Goal: Information Seeking & Learning: Learn about a topic

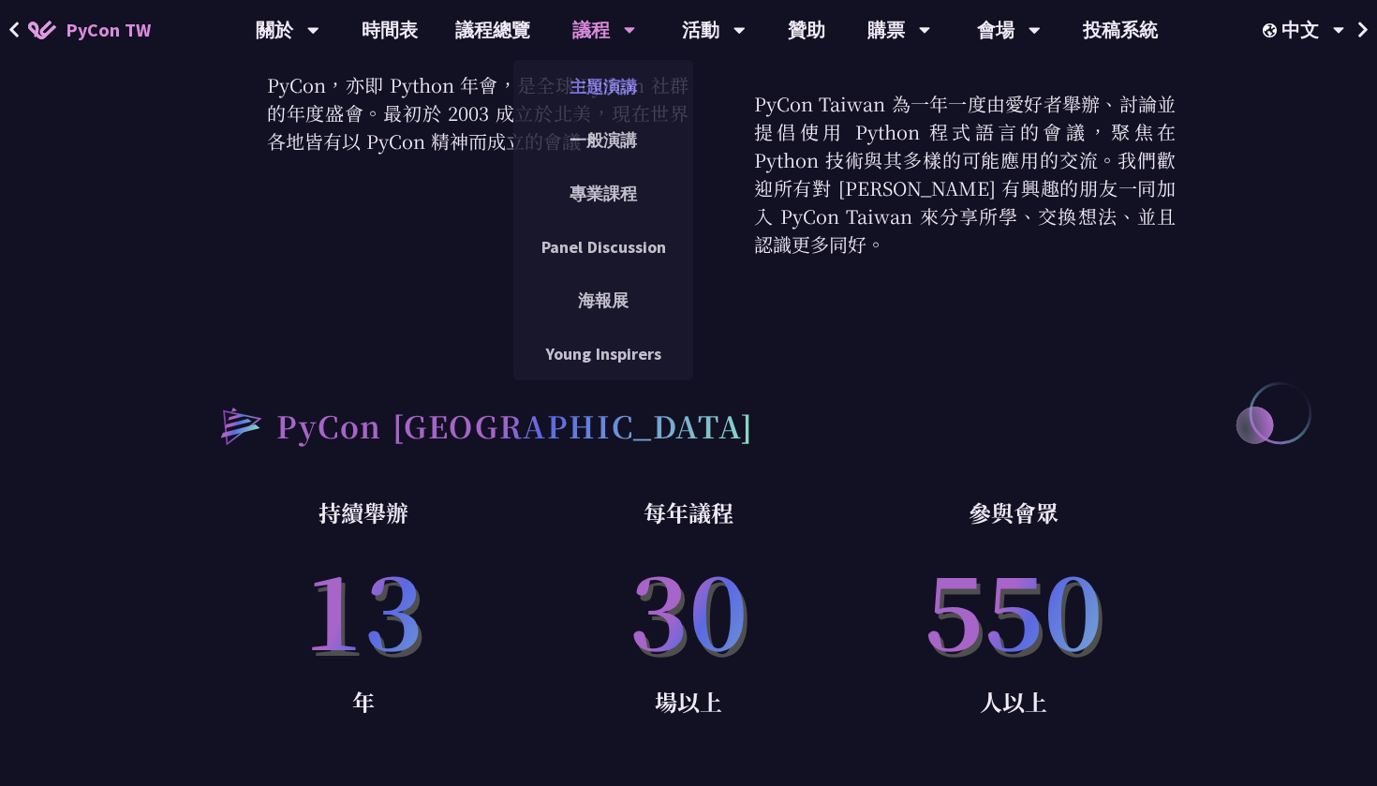
scroll to position [856, 0]
click at [574, 135] on link "一般演講" at bounding box center [603, 140] width 180 height 44
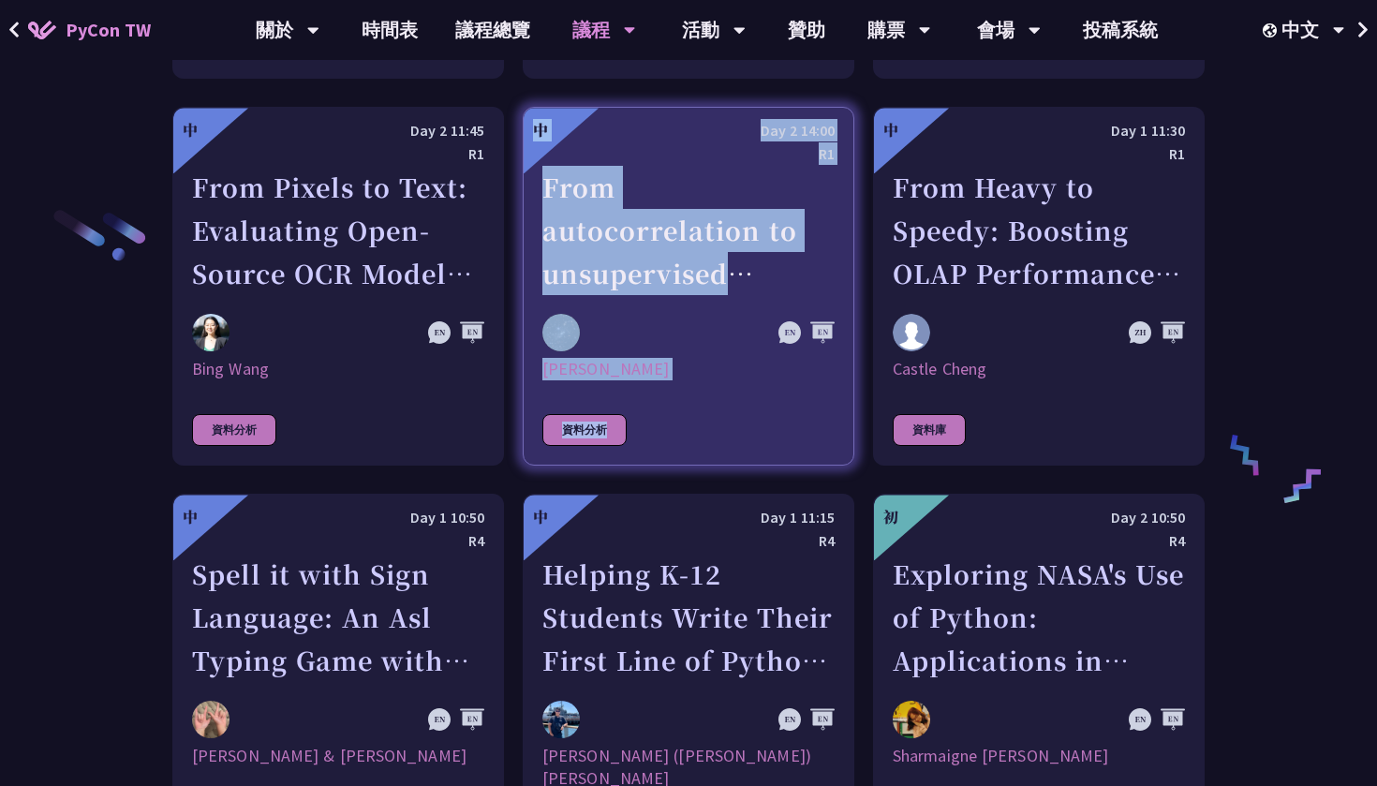
click at [572, 429] on div "資料分析" at bounding box center [584, 430] width 84 height 32
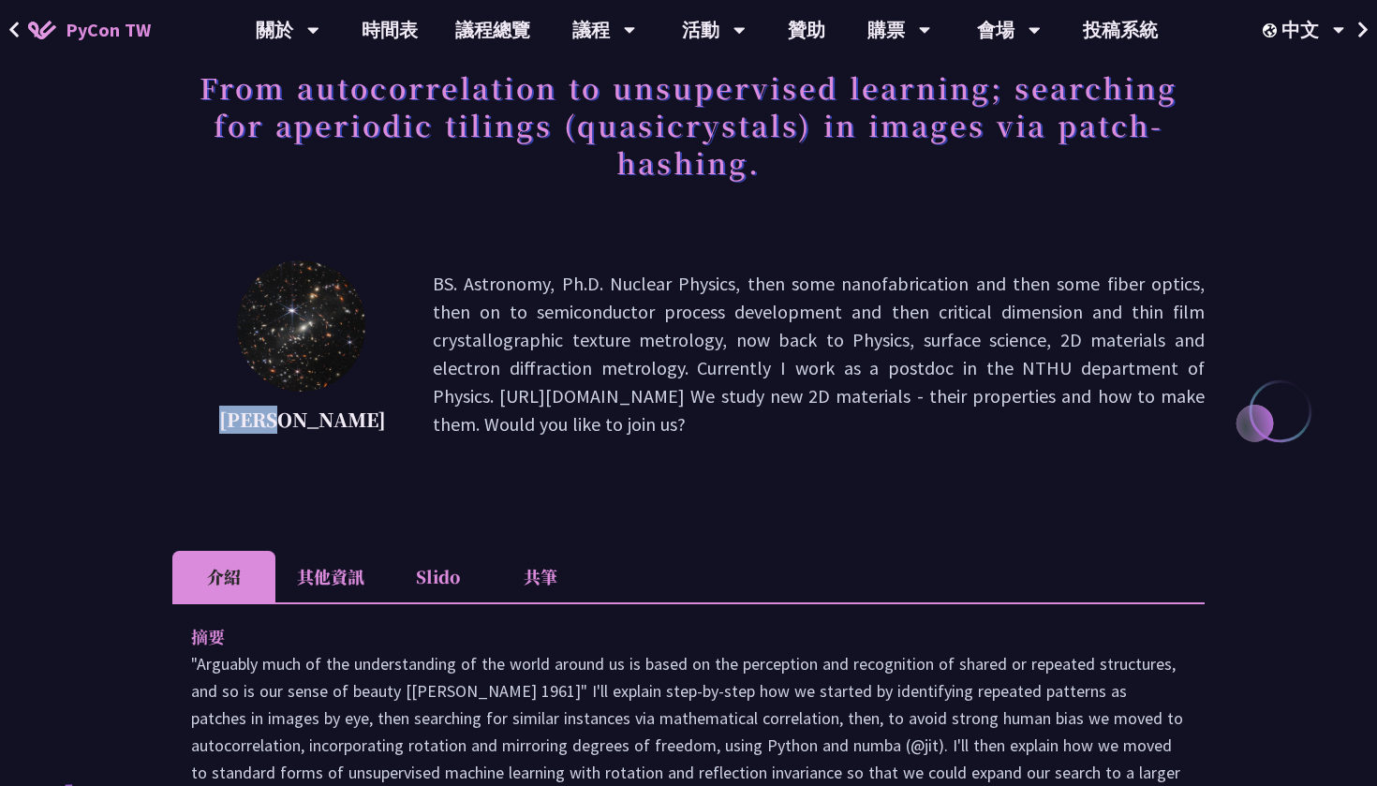
drag, startPoint x: 319, startPoint y: 423, endPoint x: 242, endPoint y: 423, distance: 77.7
click at [241, 423] on p "[PERSON_NAME]" at bounding box center [302, 420] width 167 height 28
click at [370, 443] on div "[PERSON_NAME] BS. Astronomy, Ph.D. Nuclear Physics, then some nanofabrication a…" at bounding box center [688, 353] width 1032 height 187
drag, startPoint x: 569, startPoint y: 285, endPoint x: 693, endPoint y: 279, distance: 124.7
click at [693, 279] on p "BS. Astronomy, Ph.D. Nuclear Physics, then some nanofabrication and then some f…" at bounding box center [819, 354] width 772 height 169
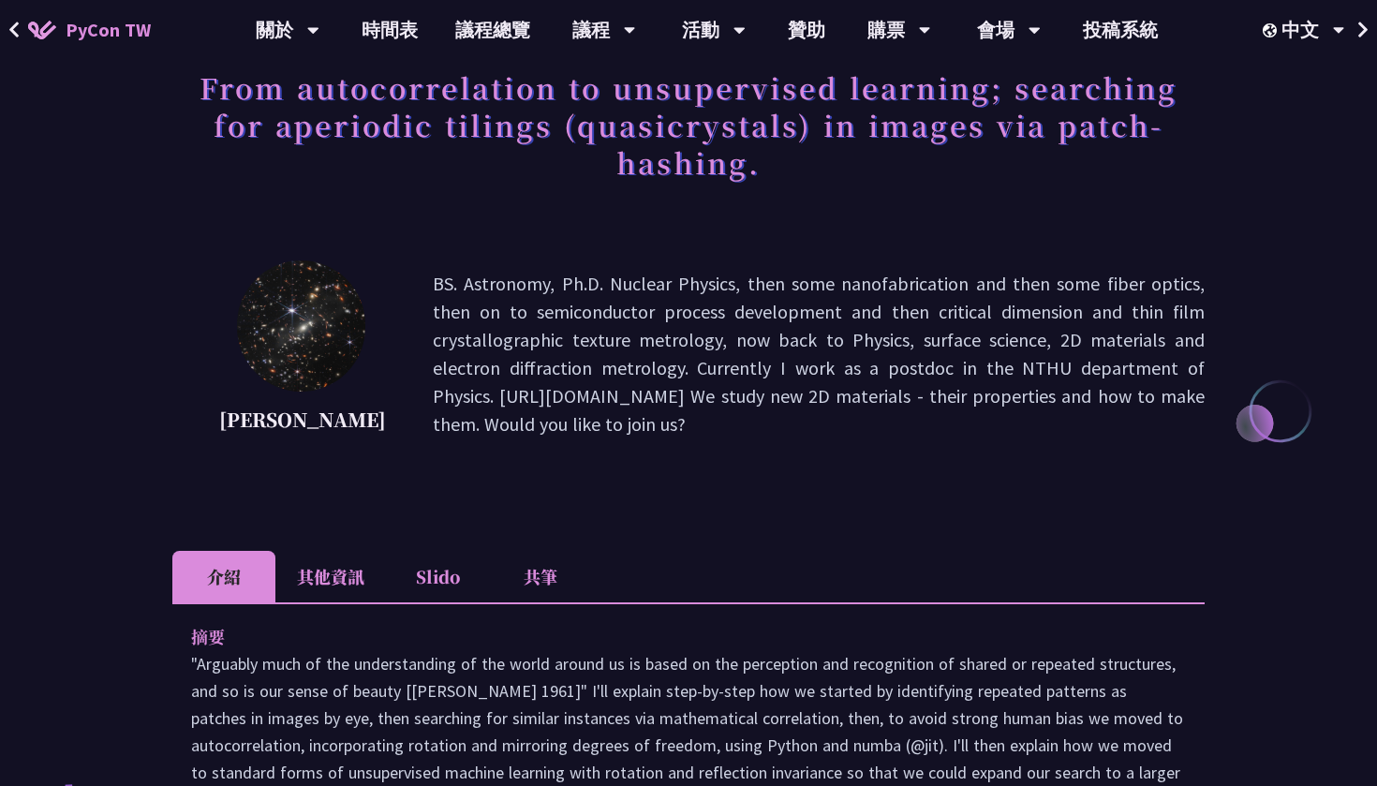
click at [759, 316] on p "BS. Astronomy, Ph.D. Nuclear Physics, then some nanofabrication and then some f…" at bounding box center [819, 354] width 772 height 169
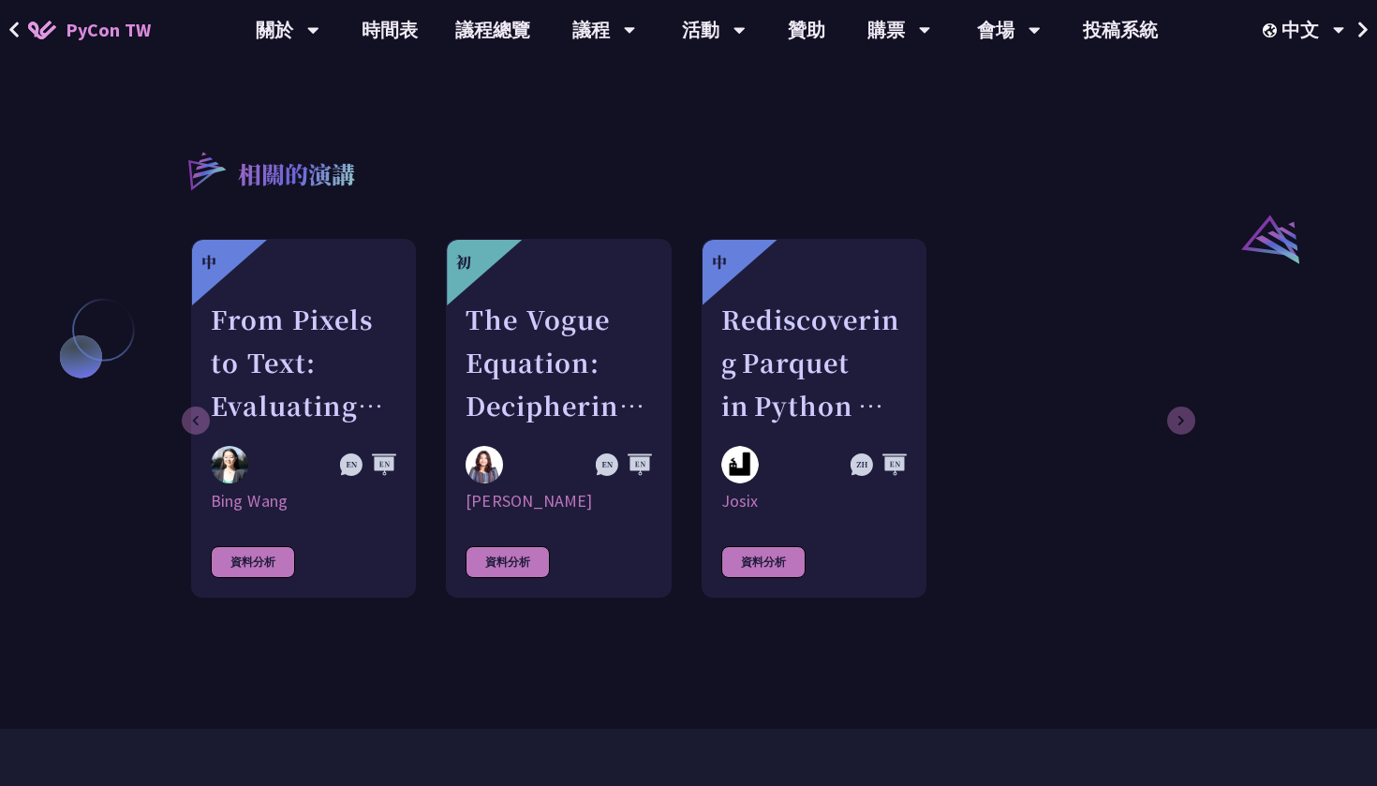
scroll to position [1428, 0]
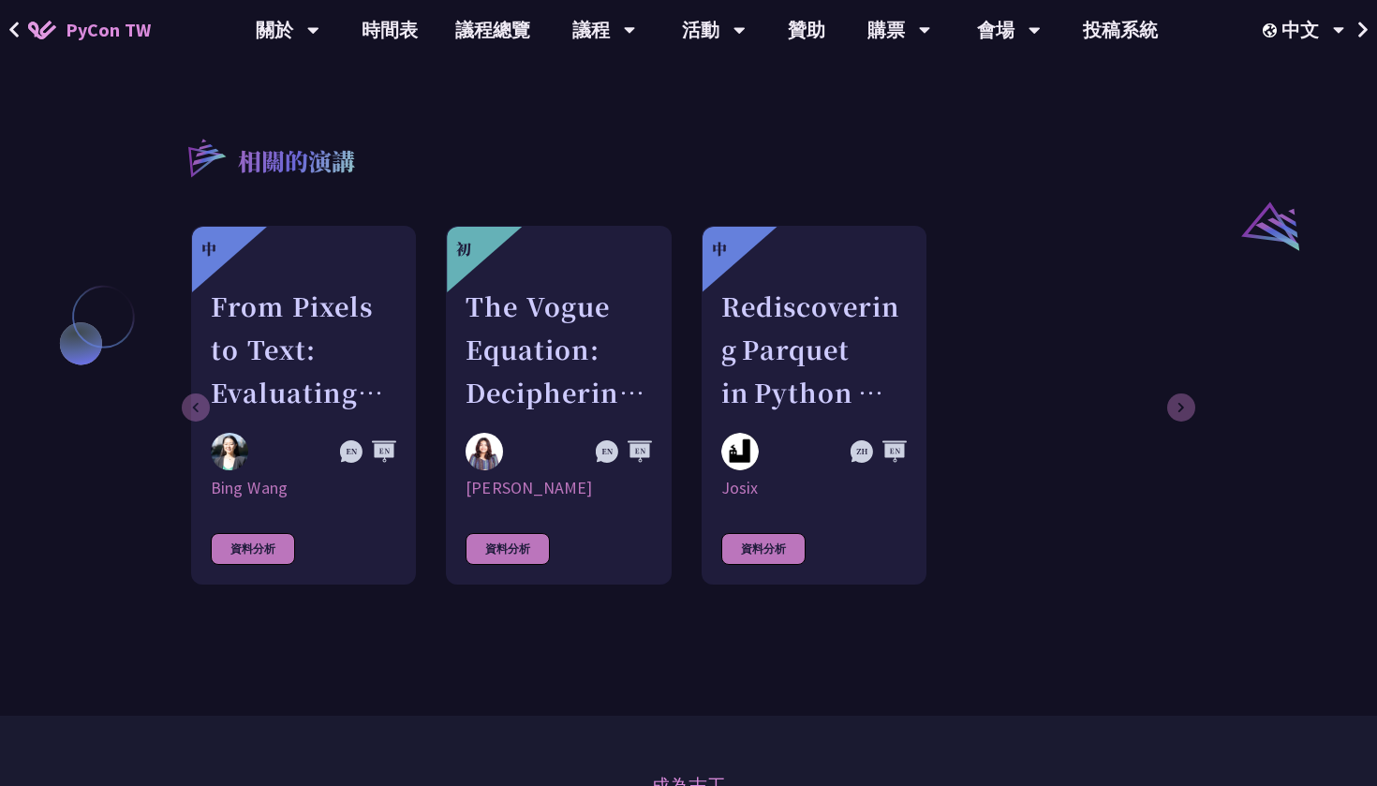
click at [5, 34] on button at bounding box center [14, 30] width 28 height 60
click at [15, 21] on icon at bounding box center [14, 30] width 12 height 19
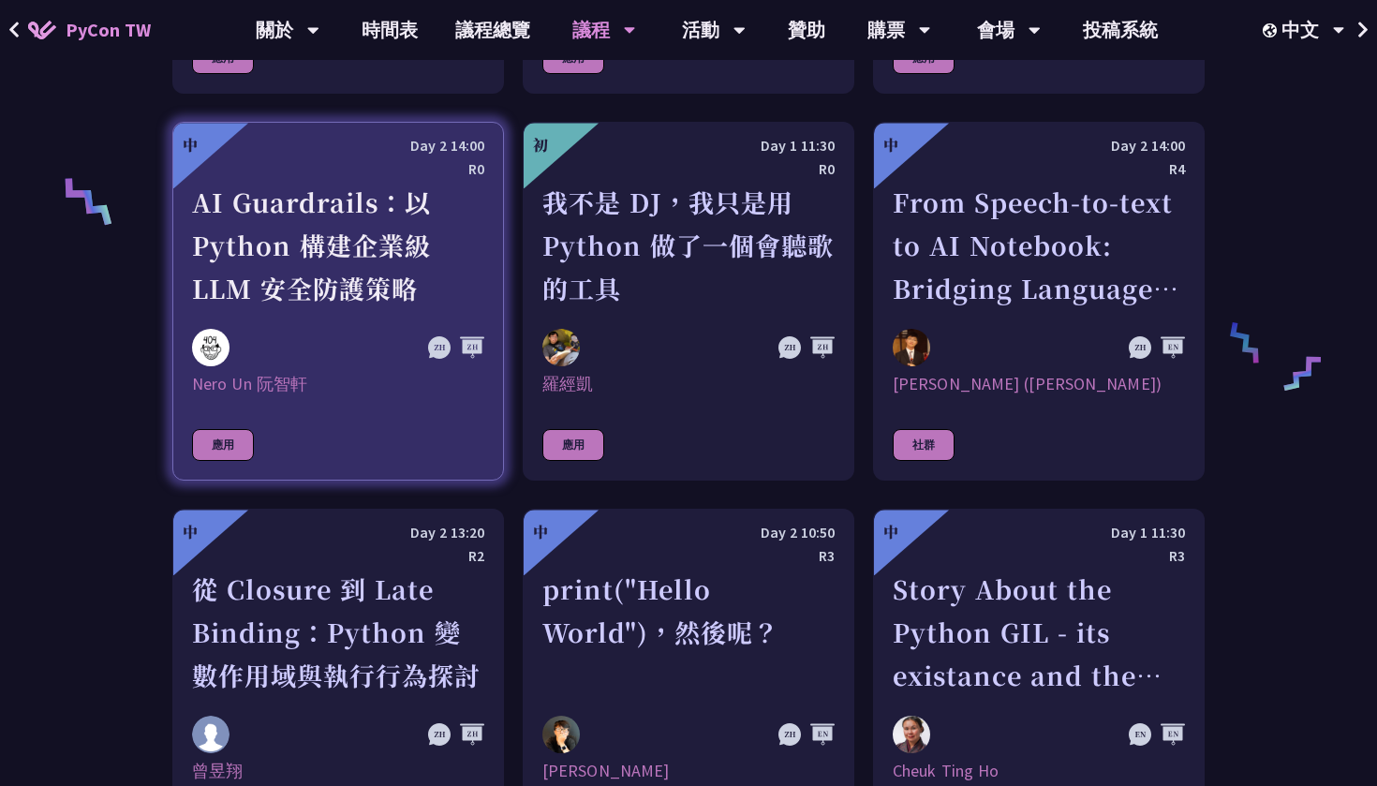
scroll to position [1353, 0]
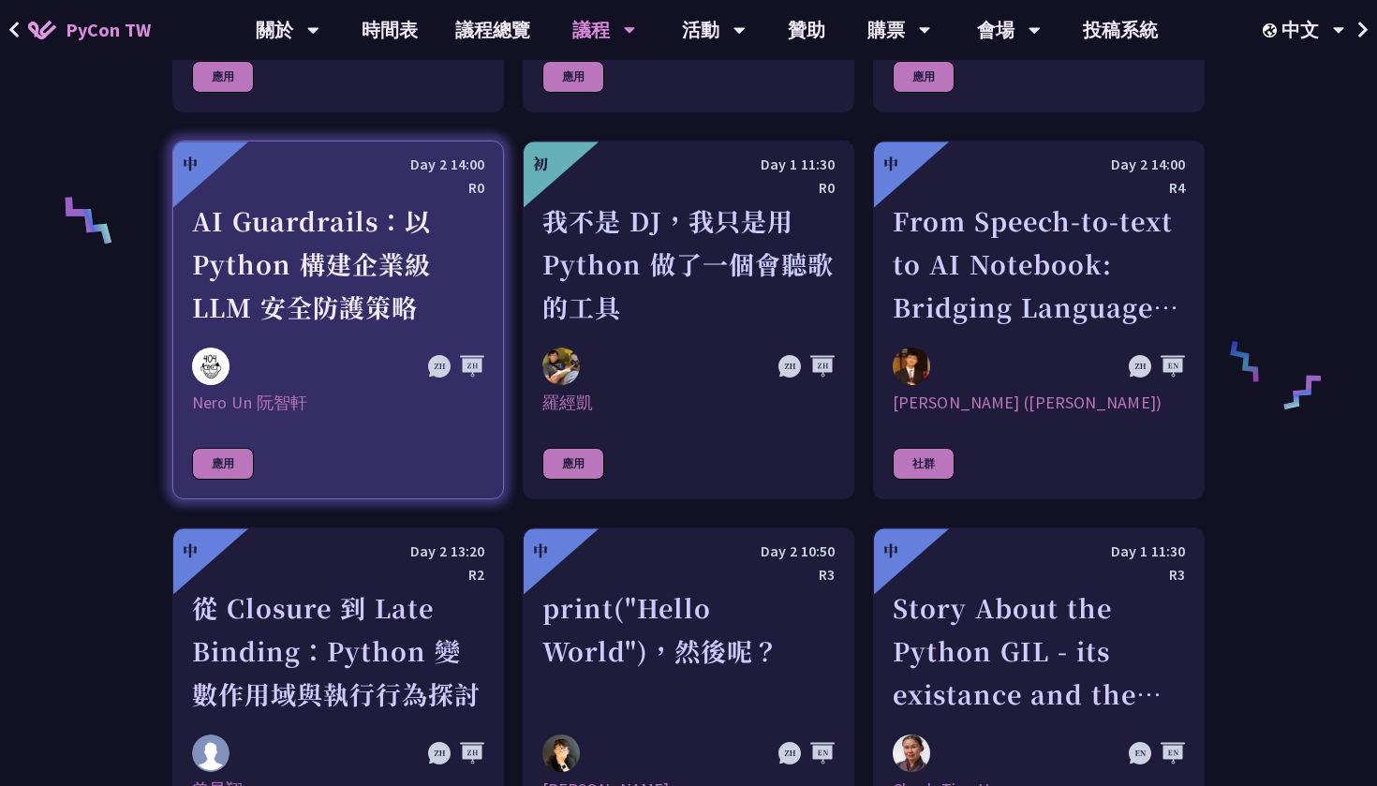
click at [337, 213] on div "AI Guardrails：以 Python 構建企業級 LLM 安全防護策略" at bounding box center [338, 264] width 292 height 129
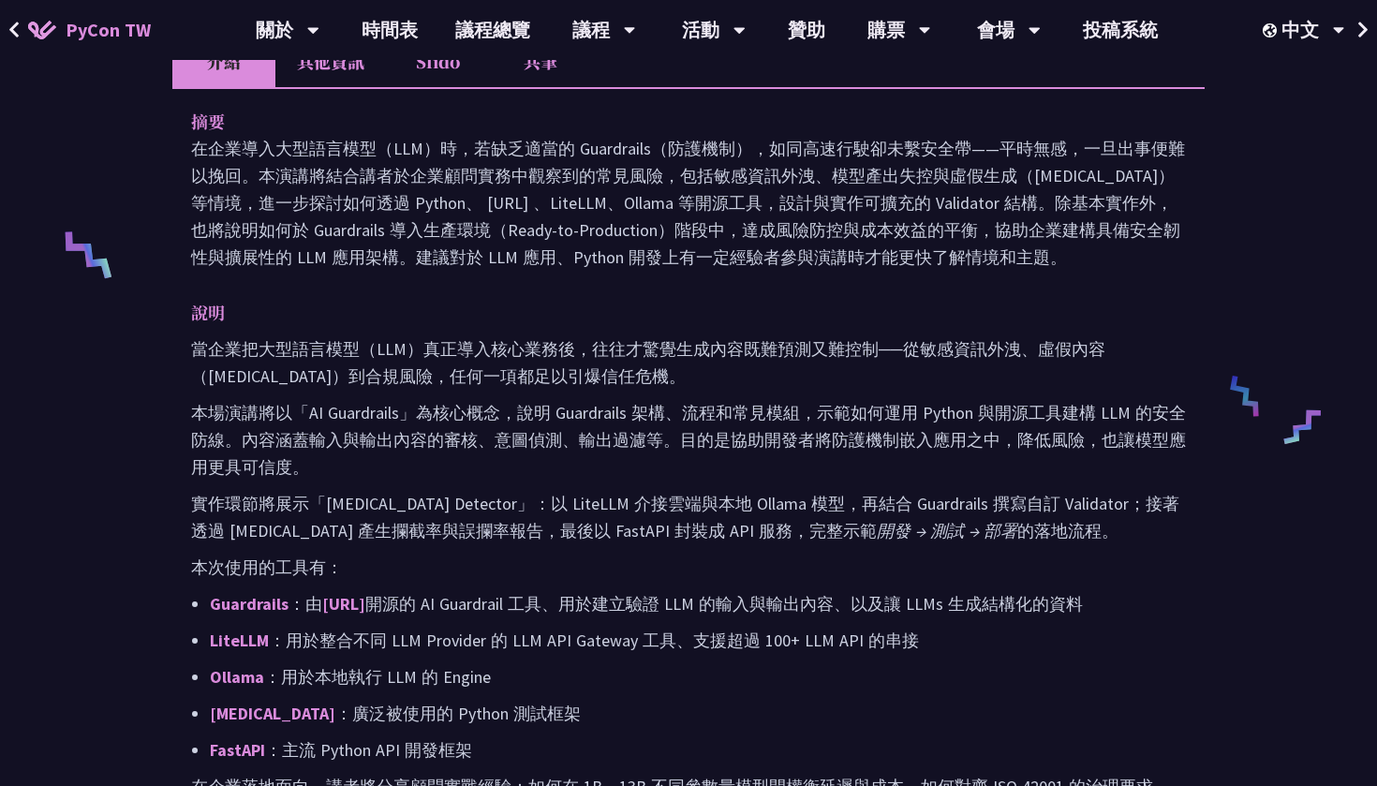
scroll to position [702, 0]
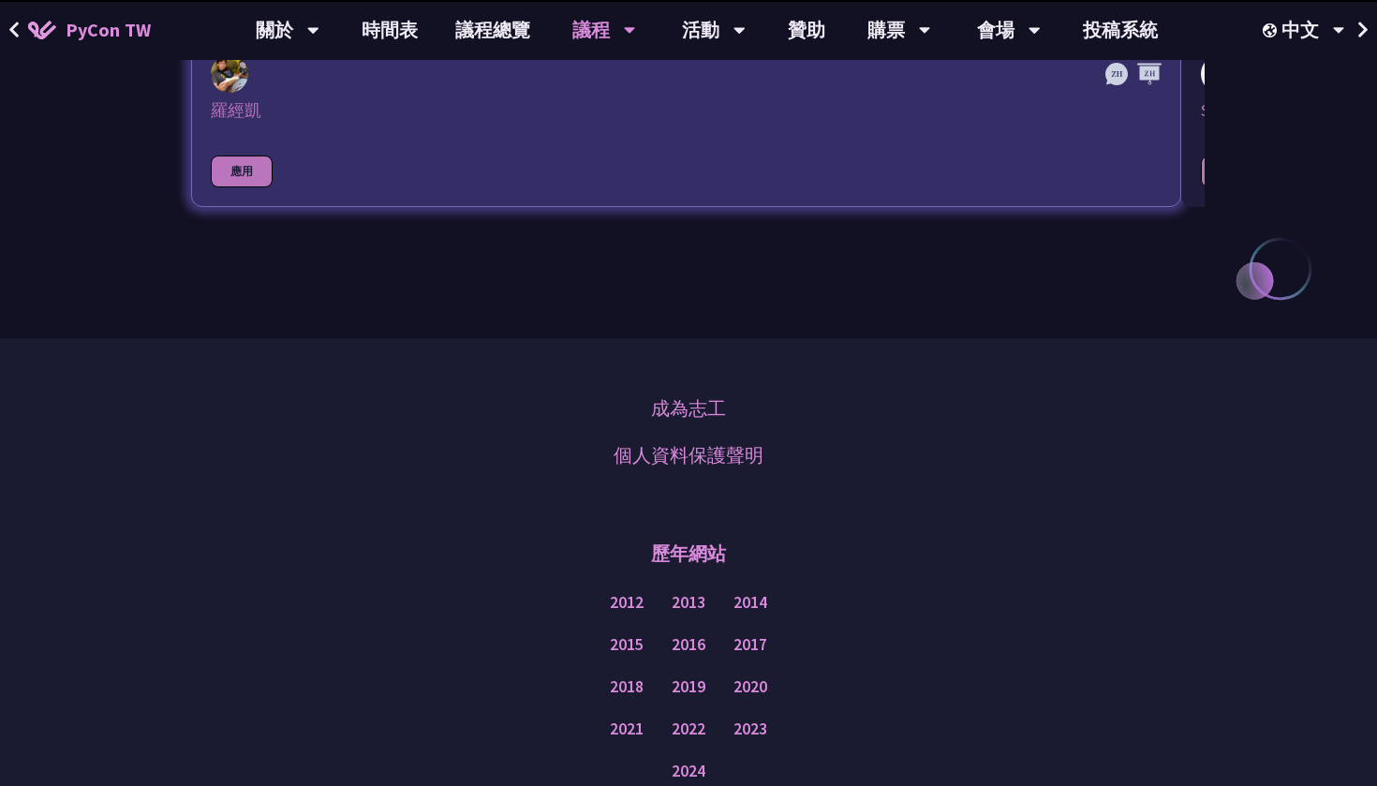
scroll to position [1353, 0]
